Goal: Task Accomplishment & Management: Use online tool/utility

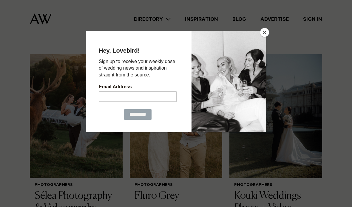
click at [264, 36] on button "Close" at bounding box center [264, 32] width 9 height 9
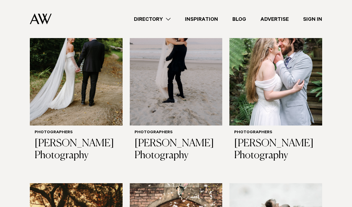
scroll to position [617, 0]
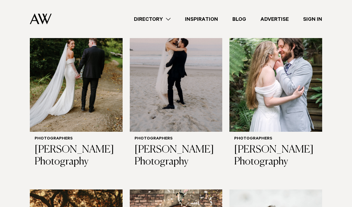
click at [273, 21] on link "Advertise" at bounding box center [274, 19] width 43 height 8
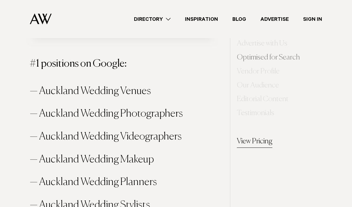
scroll to position [489, 0]
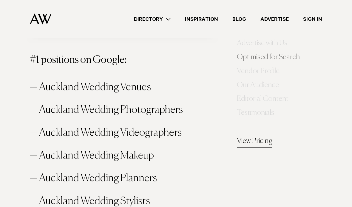
click at [133, 105] on li "Auckland Wedding Photographers" at bounding box center [126, 111] width 192 height 16
click at [143, 111] on li "Auckland Wedding Photographers" at bounding box center [126, 111] width 192 height 16
click at [149, 112] on li "Auckland Wedding Photographers" at bounding box center [126, 111] width 192 height 16
click at [150, 112] on li "Auckland Wedding Photographers" at bounding box center [126, 111] width 192 height 16
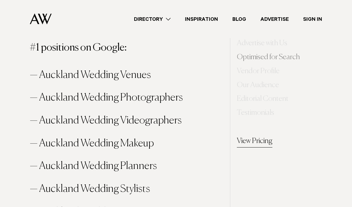
scroll to position [490, 0]
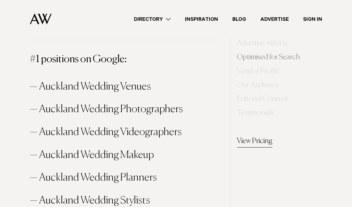
click at [160, 108] on li "Auckland Wedding Photographers" at bounding box center [126, 110] width 192 height 16
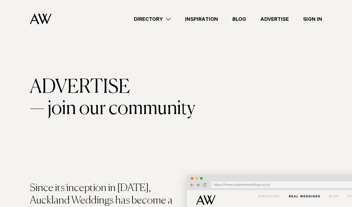
scroll to position [0, 0]
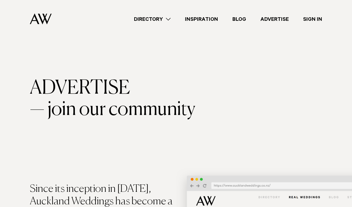
click at [173, 16] on link "Directory" at bounding box center [152, 19] width 51 height 8
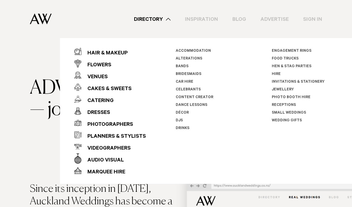
click at [94, 125] on div "Photographers" at bounding box center [107, 125] width 52 height 12
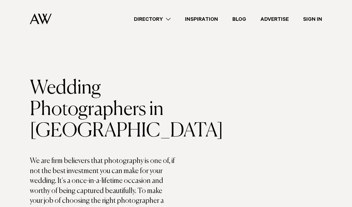
click at [275, 21] on link "Advertise" at bounding box center [274, 19] width 43 height 8
click at [162, 27] on div "Directory Hair & Makeup Flowers Venues Cakes & Sweets" at bounding box center [189, 19] width 266 height 38
click at [157, 19] on link "Directory" at bounding box center [152, 19] width 51 height 8
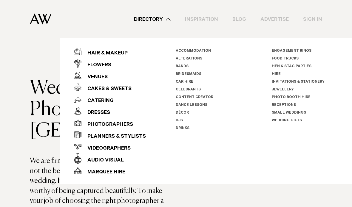
click at [273, 73] on link "Hire" at bounding box center [276, 74] width 9 height 4
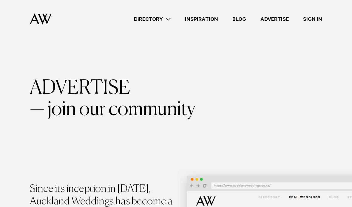
click at [274, 20] on link "Advertise" at bounding box center [274, 19] width 43 height 8
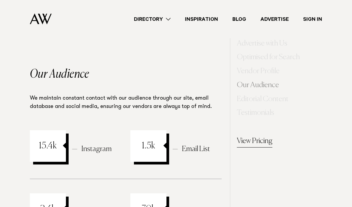
scroll to position [1632, 0]
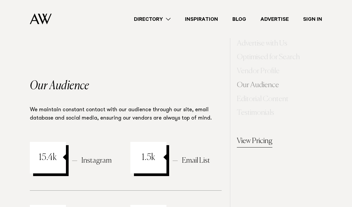
click at [145, 142] on div "1.5k" at bounding box center [148, 158] width 36 height 32
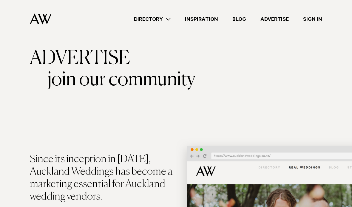
scroll to position [0, 0]
